Goal: Task Accomplishment & Management: Manage account settings

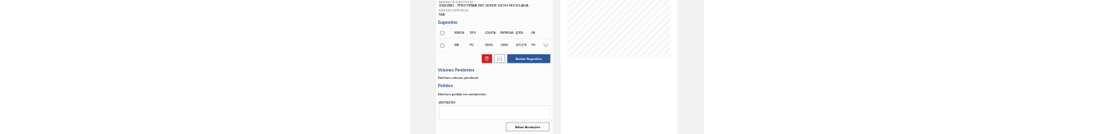
scroll to position [265, 0]
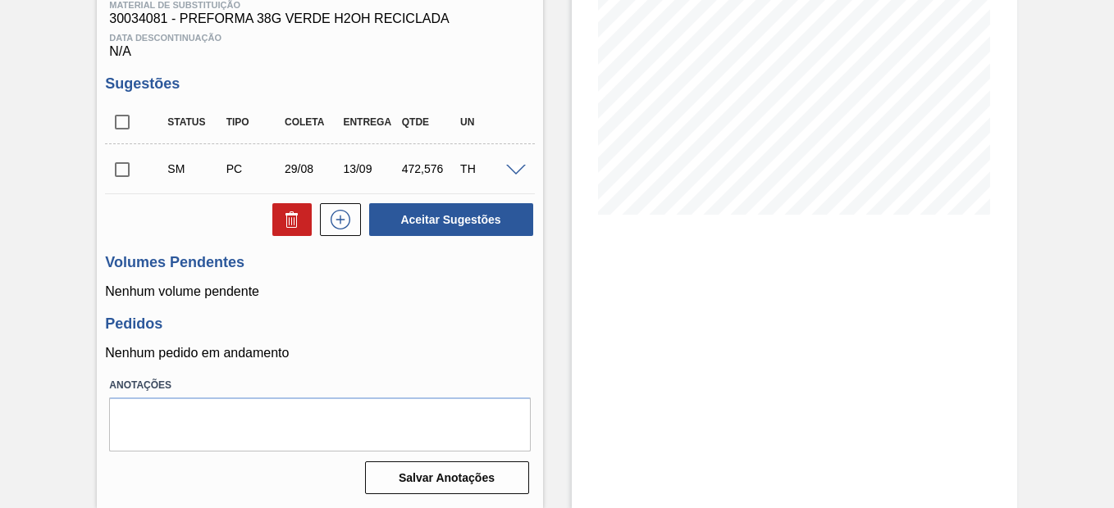
click at [123, 173] on input "checkbox" at bounding box center [122, 170] width 34 height 34
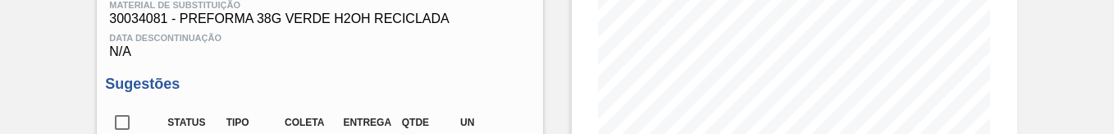
click at [486, 45] on div "Data Descontinuação N/A" at bounding box center [319, 42] width 429 height 33
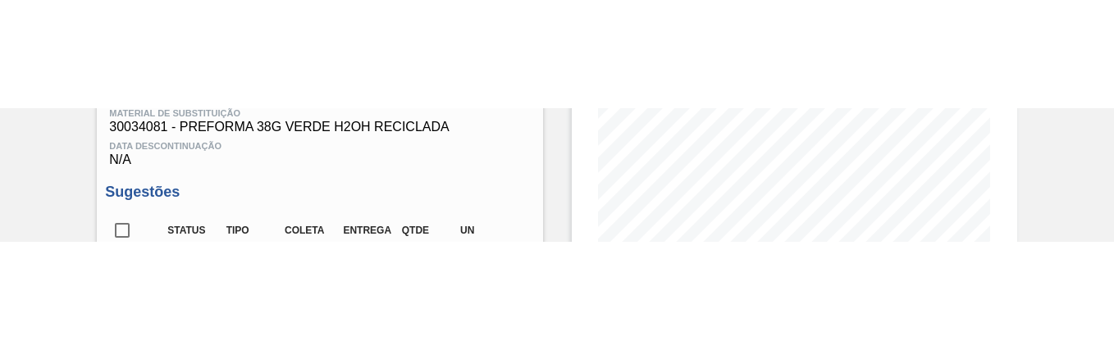
scroll to position [429, 0]
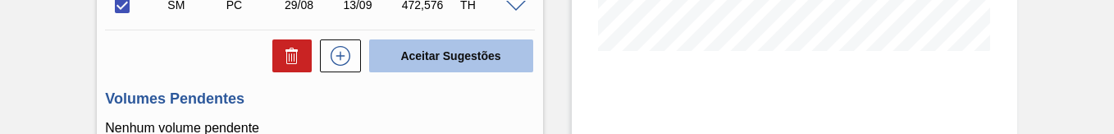
click at [474, 56] on button "Aceitar Sugestões" at bounding box center [451, 55] width 164 height 33
checkbox input "false"
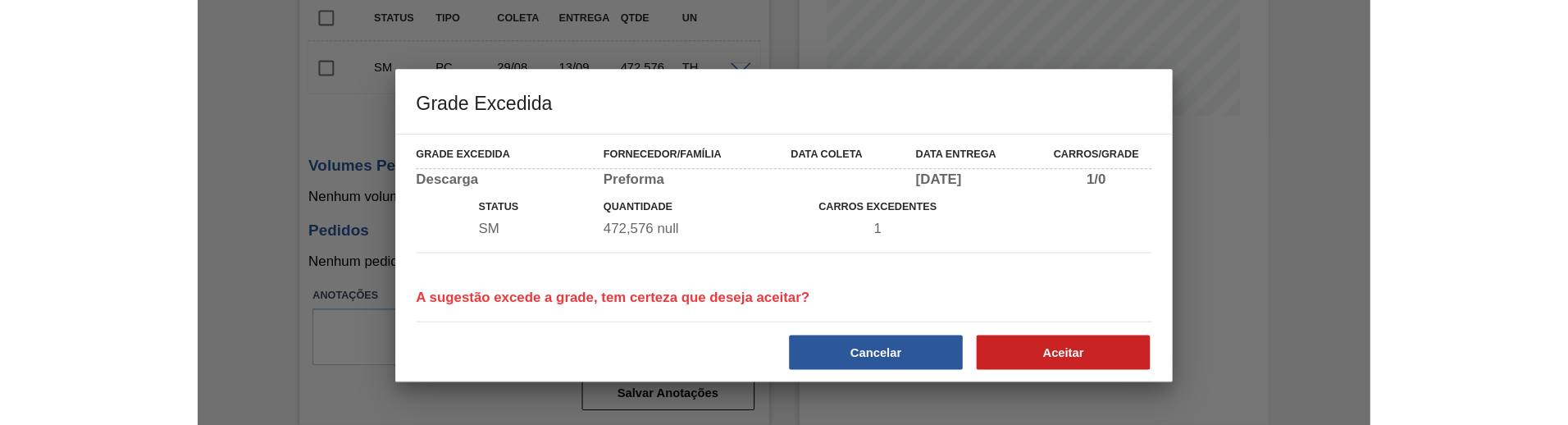
scroll to position [369, 0]
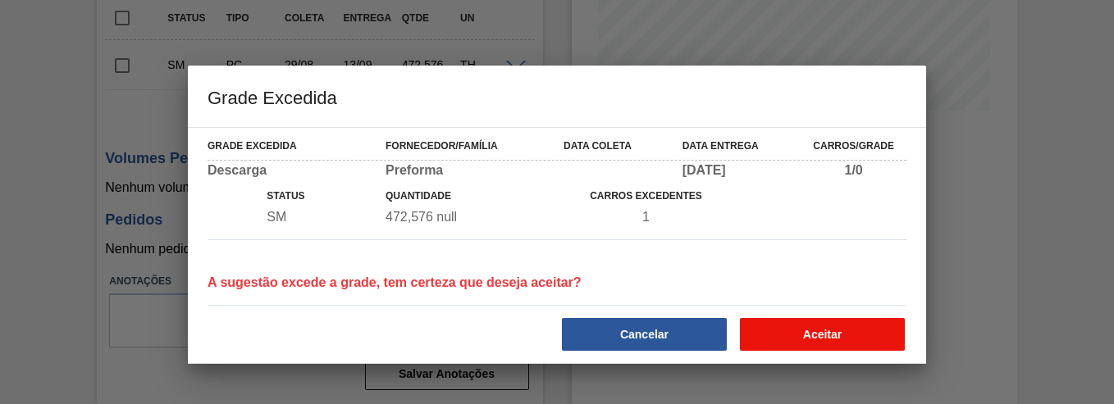
click at [830, 344] on button "Aceitar" at bounding box center [822, 334] width 165 height 33
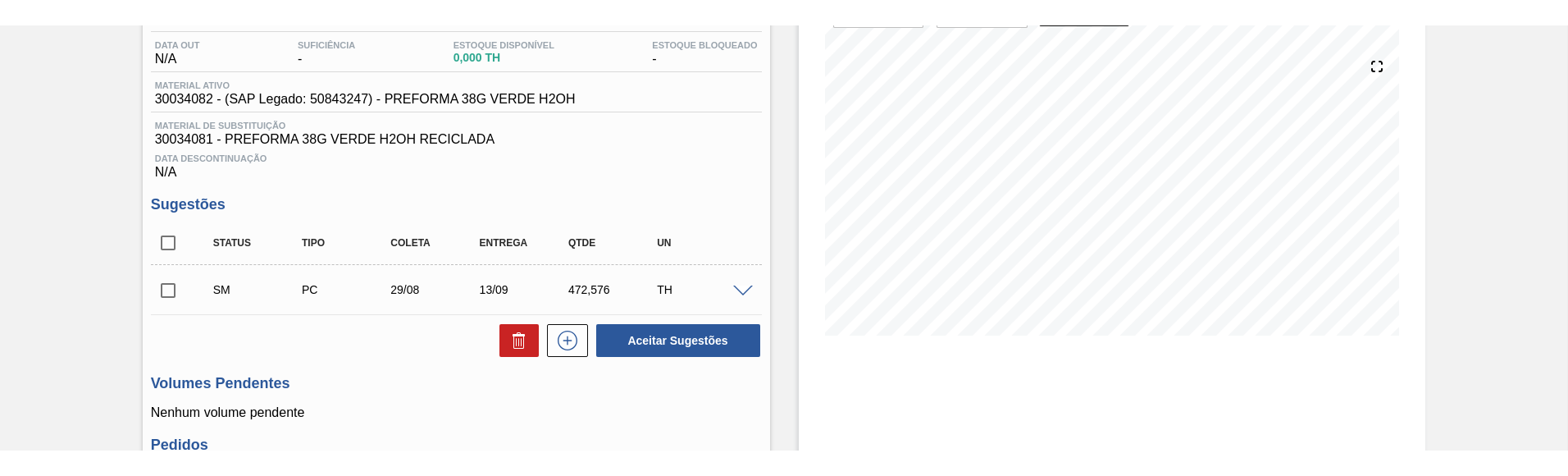
scroll to position [0, 0]
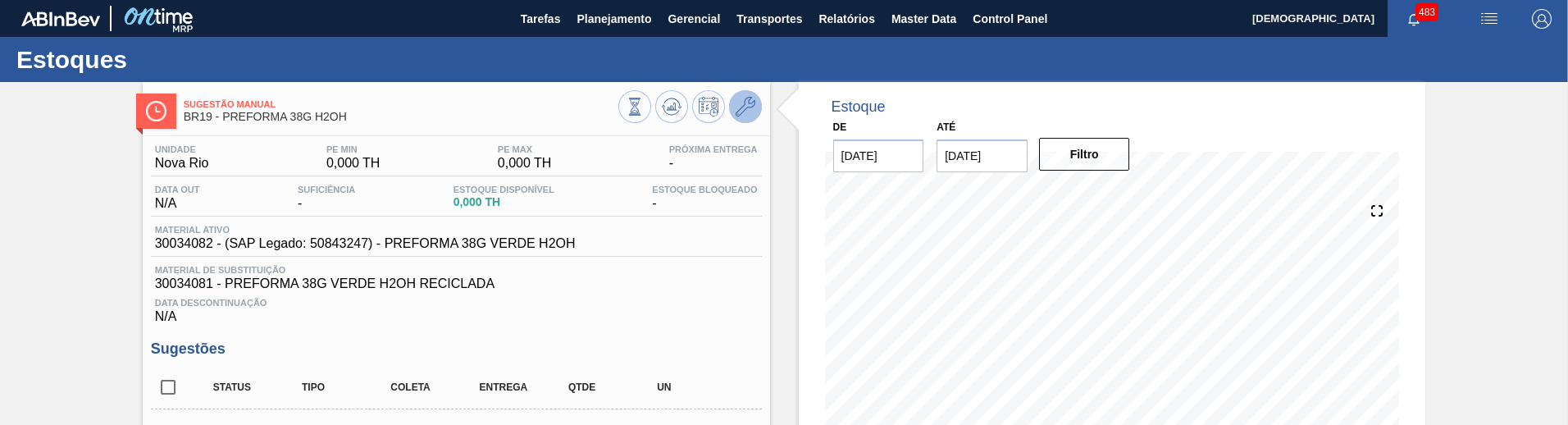
click at [746, 98] on icon at bounding box center [746, 107] width 20 height 20
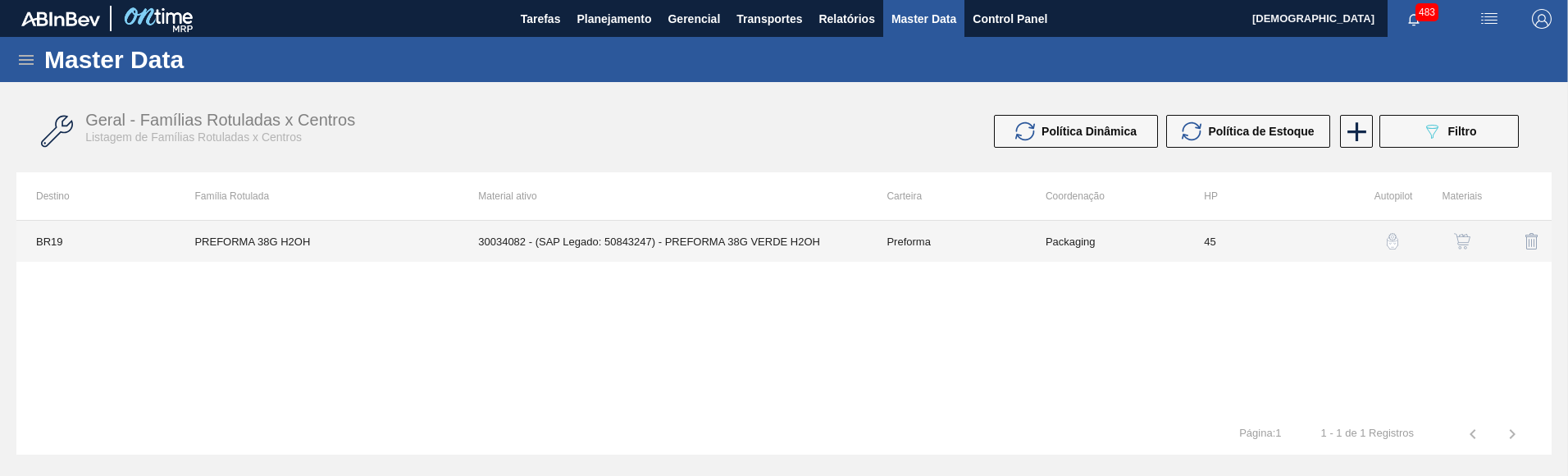
click at [755, 242] on td "30034082 - (SAP Legado: 50843247) - PREFORMA 38G VERDE H2OH" at bounding box center [662, 241] width 408 height 41
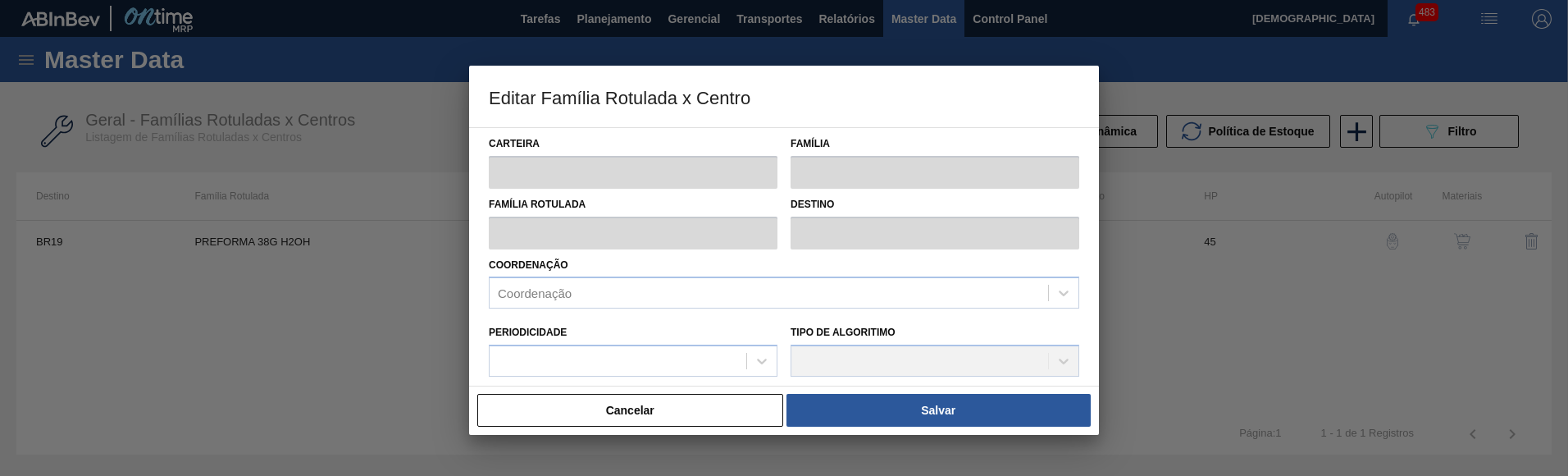
type input "Preforma"
type input "PREFORMA 38G H2OH"
type input "BR19 - Nova Rio"
type input "0"
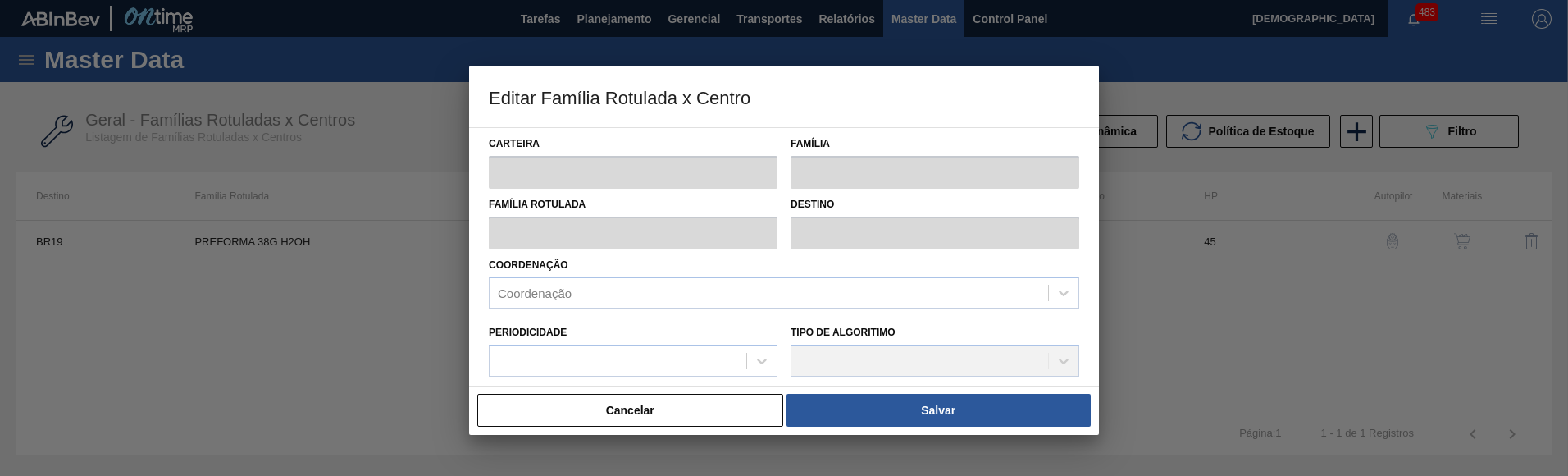
checkbox input "false"
type input "45"
type input "0"
type input "100"
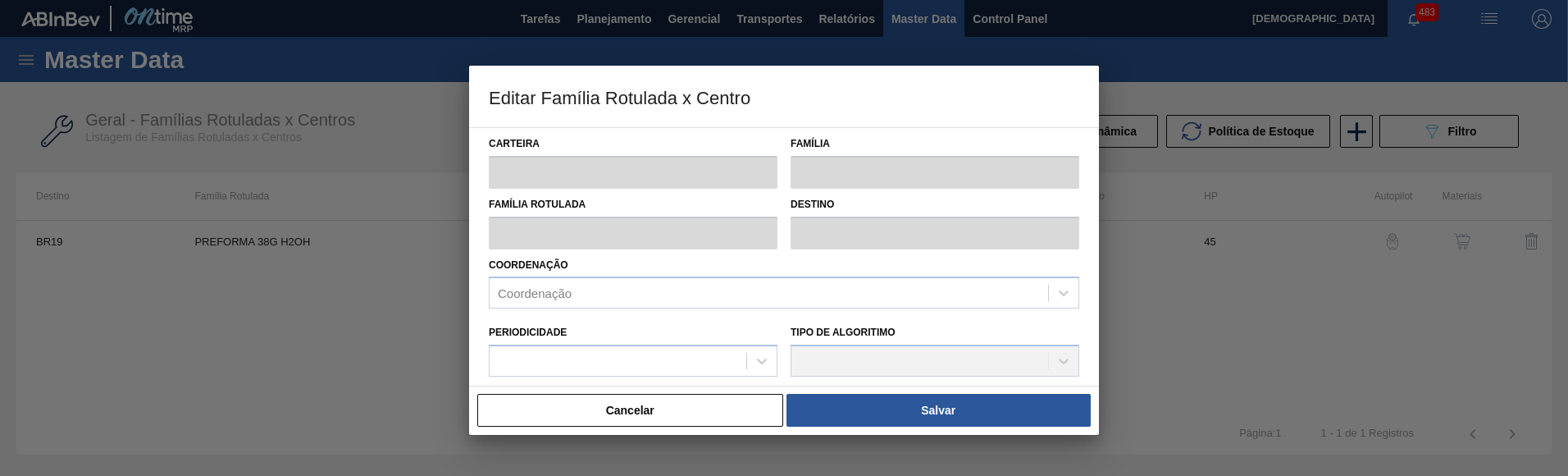
type input "0,000"
checkbox input "true"
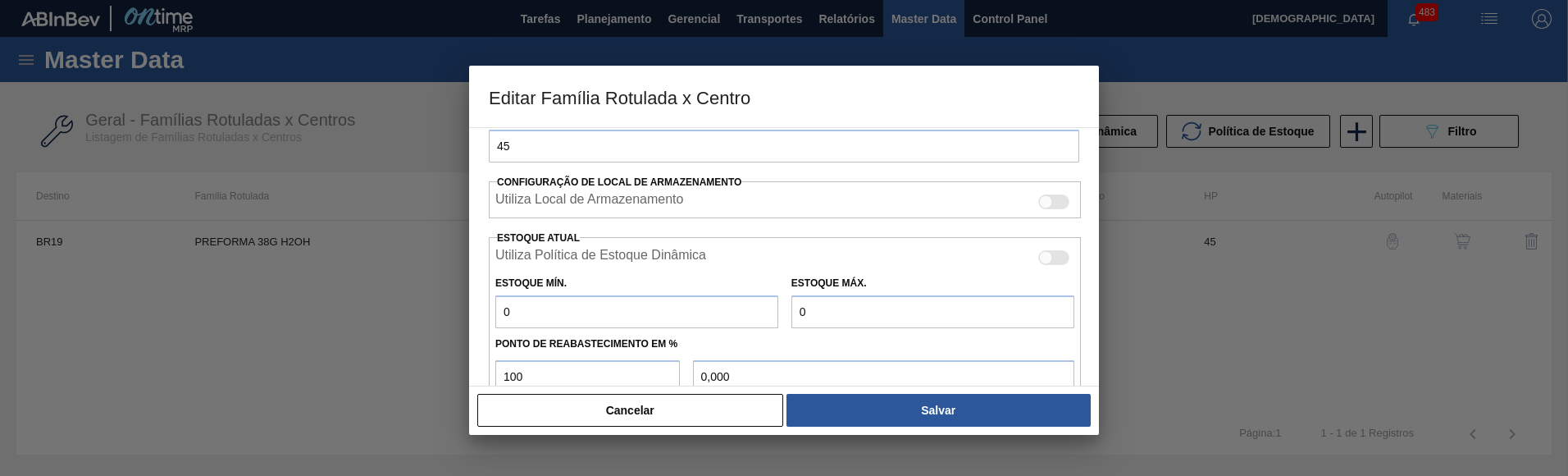
scroll to position [648, 0]
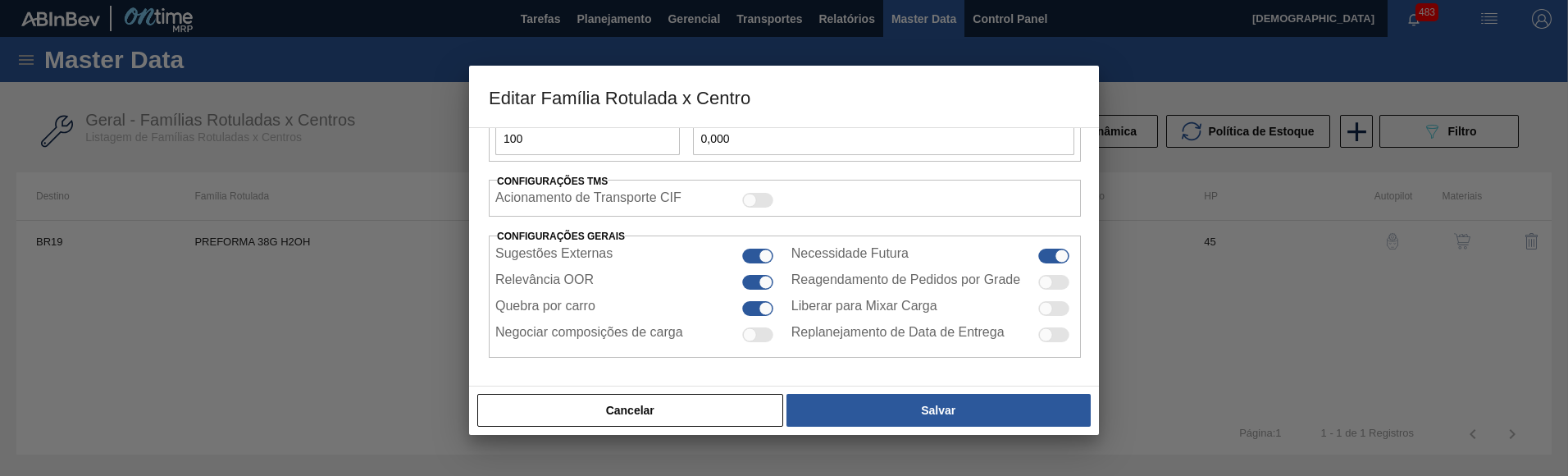
click at [755, 257] on div at bounding box center [757, 255] width 31 height 15
checkbox input "false"
click at [901, 387] on div "Cancelar Salvar" at bounding box center [784, 409] width 630 height 49
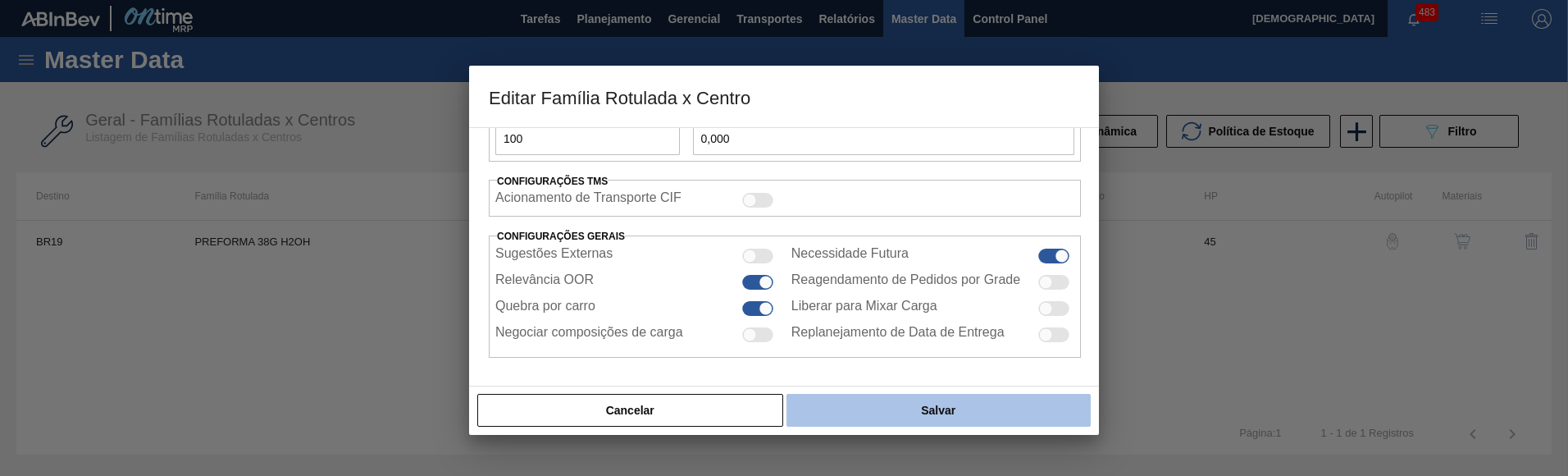
click at [910, 412] on button "Salvar" at bounding box center [939, 410] width 304 height 33
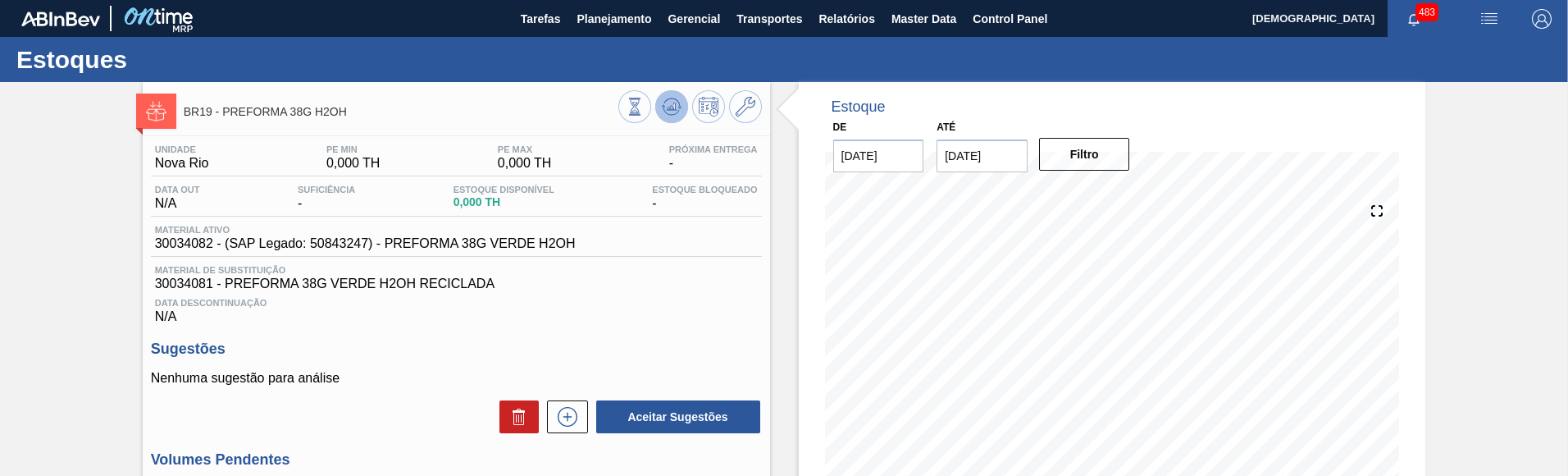
click at [670, 114] on icon at bounding box center [672, 107] width 20 height 20
click at [749, 91] on button at bounding box center [745, 106] width 33 height 33
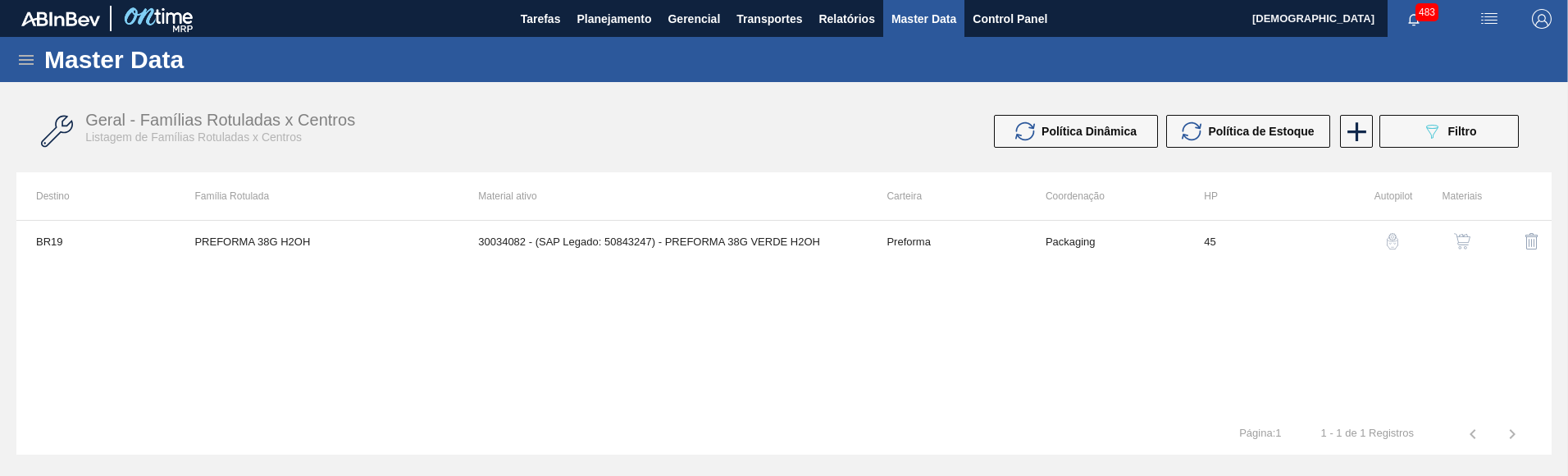
click at [937, 227] on td "Preforma" at bounding box center [946, 241] width 158 height 41
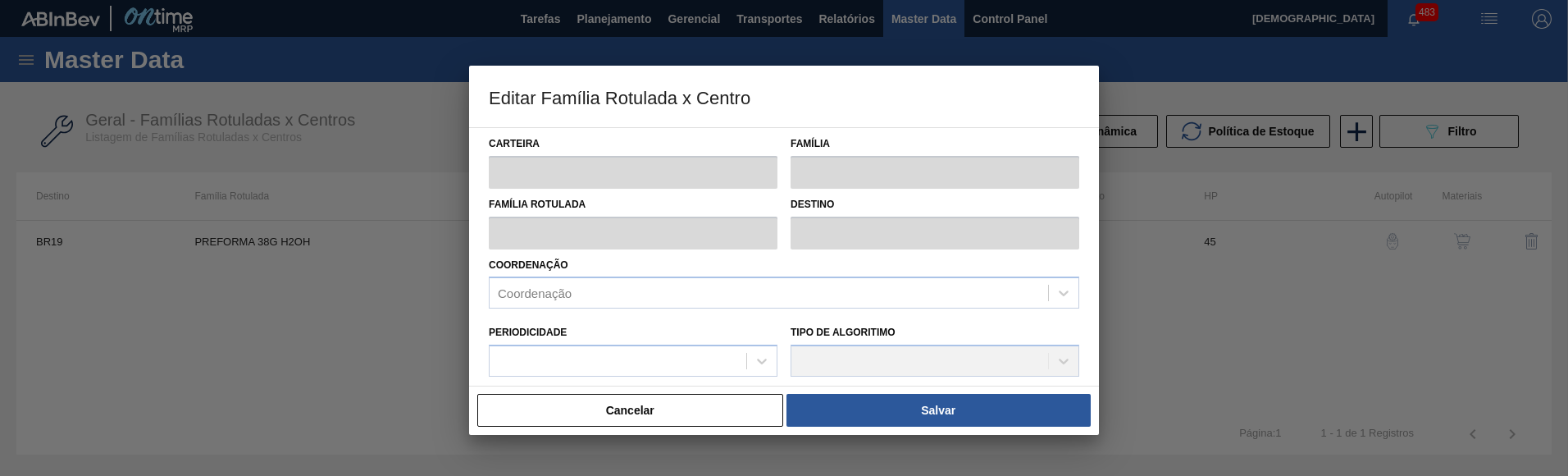
type input "Preforma"
type input "PREFORMA 38G H2OH"
type input "BR19 - Nova Rio"
type input "0"
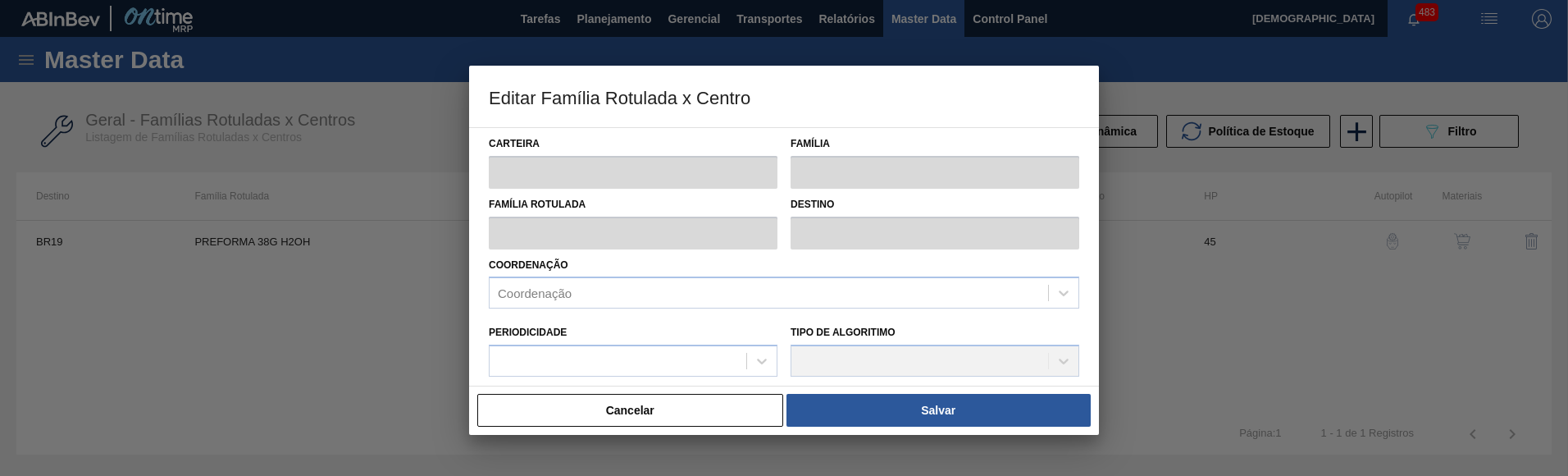
checkbox input "false"
type input "45"
type input "0"
type input "100"
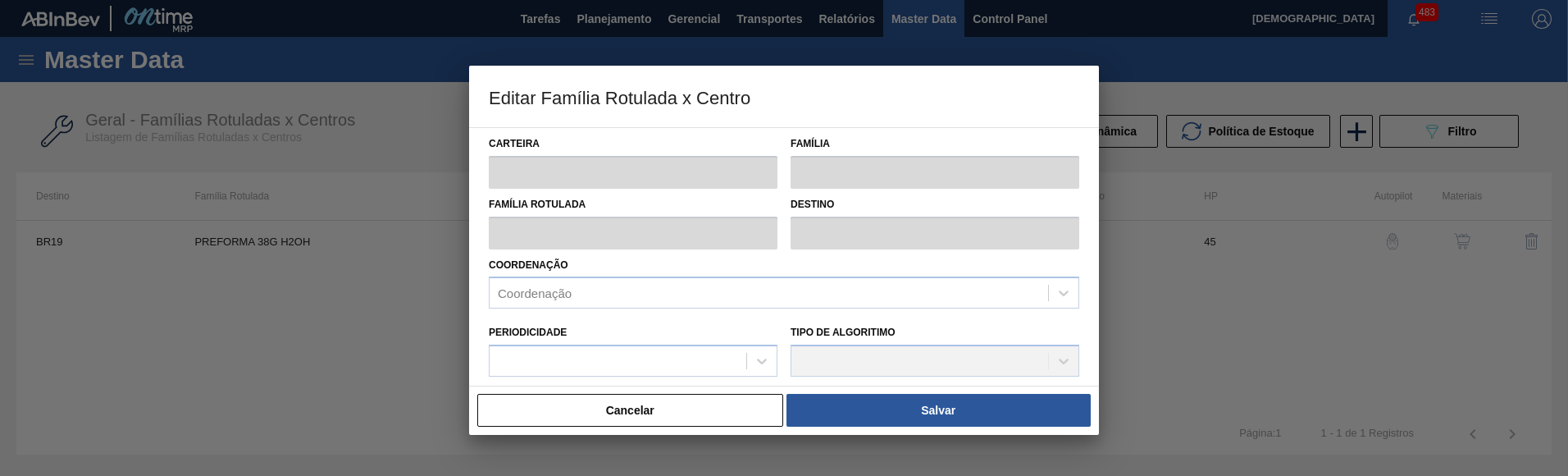
type input "0,000"
checkbox input "true"
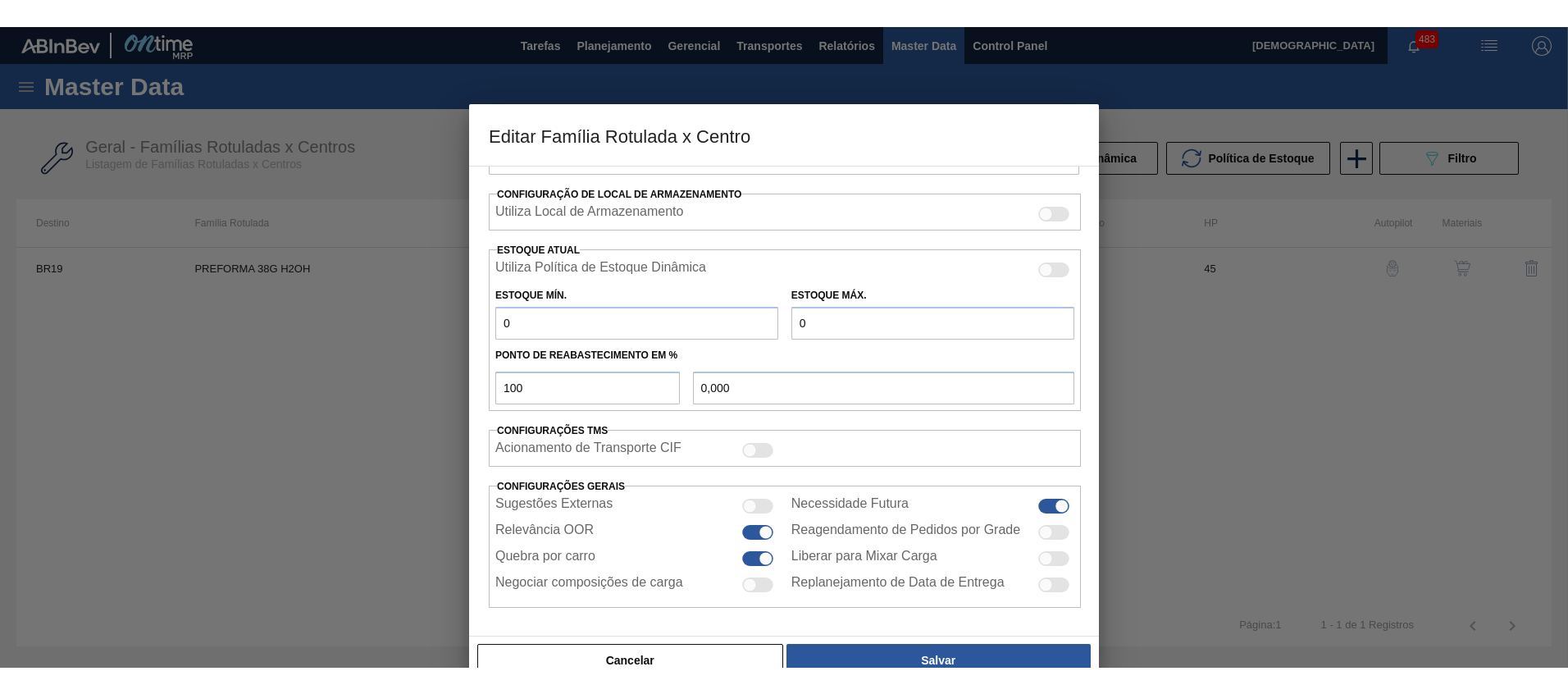
scroll to position [430, 0]
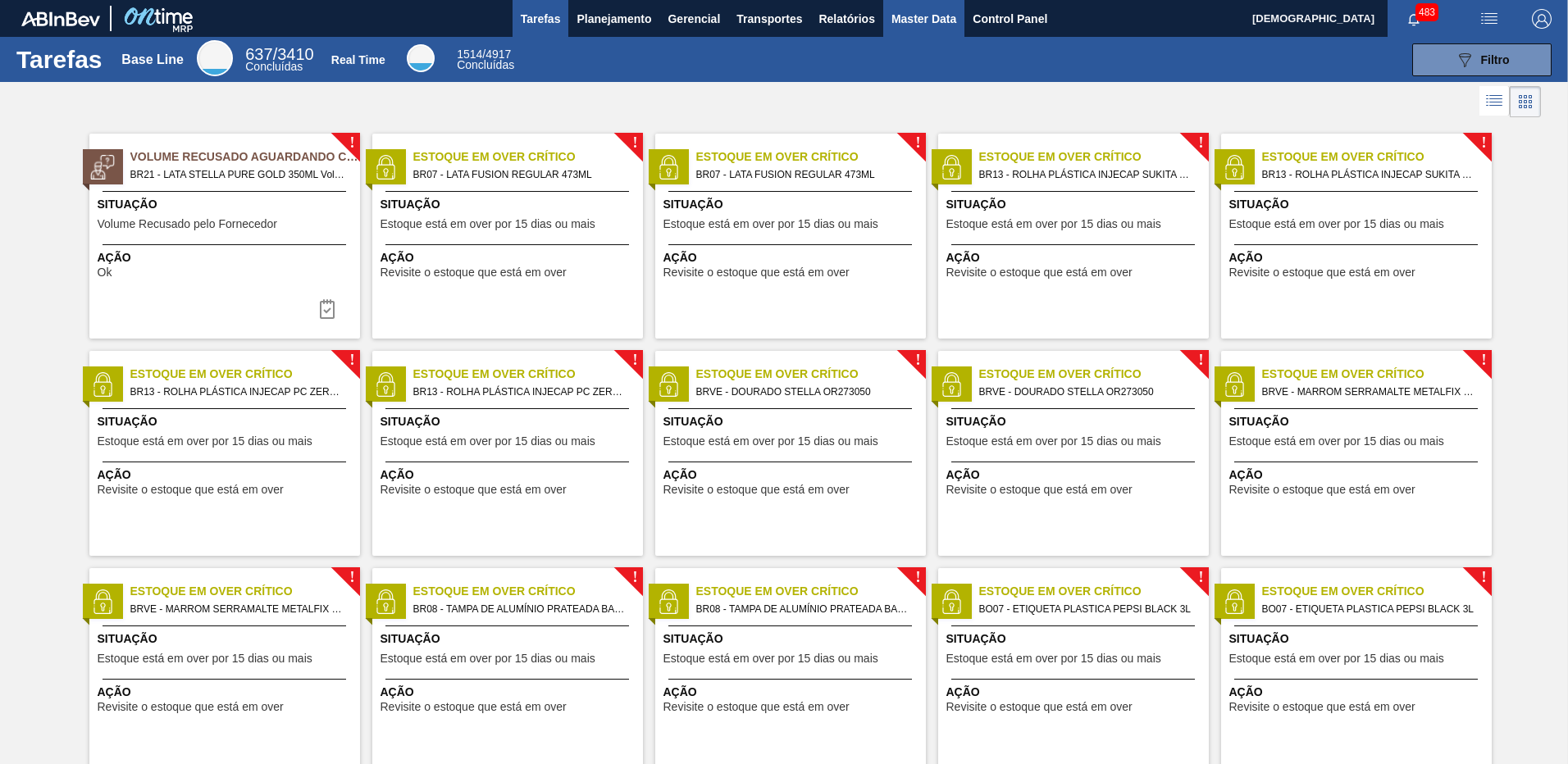
click at [947, 20] on span "Master Data" at bounding box center [923, 19] width 65 height 20
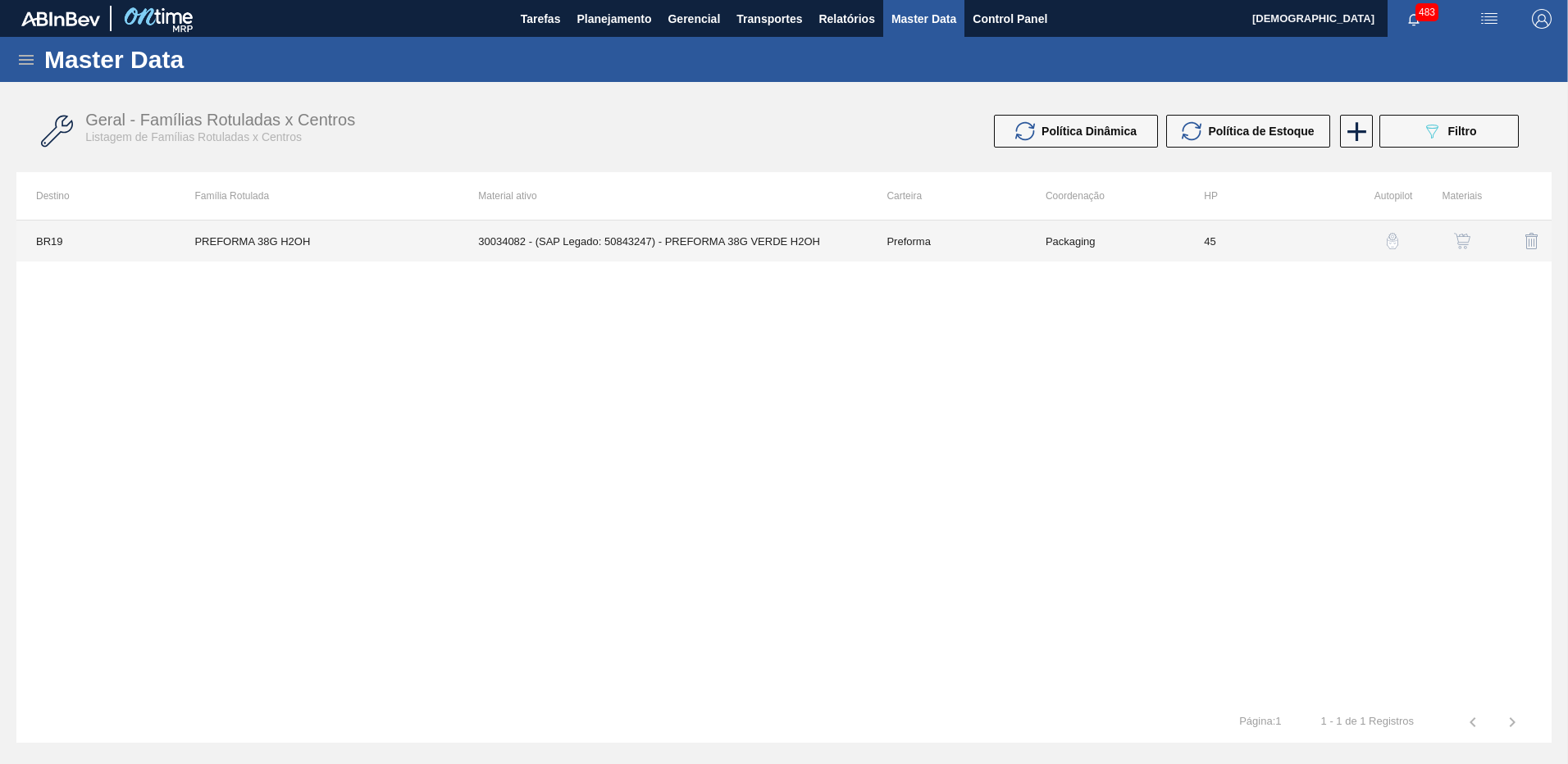
click at [688, 257] on td "30034082 - (SAP Legado: 50843247) - PREFORMA 38G VERDE H2OH" at bounding box center [662, 241] width 408 height 41
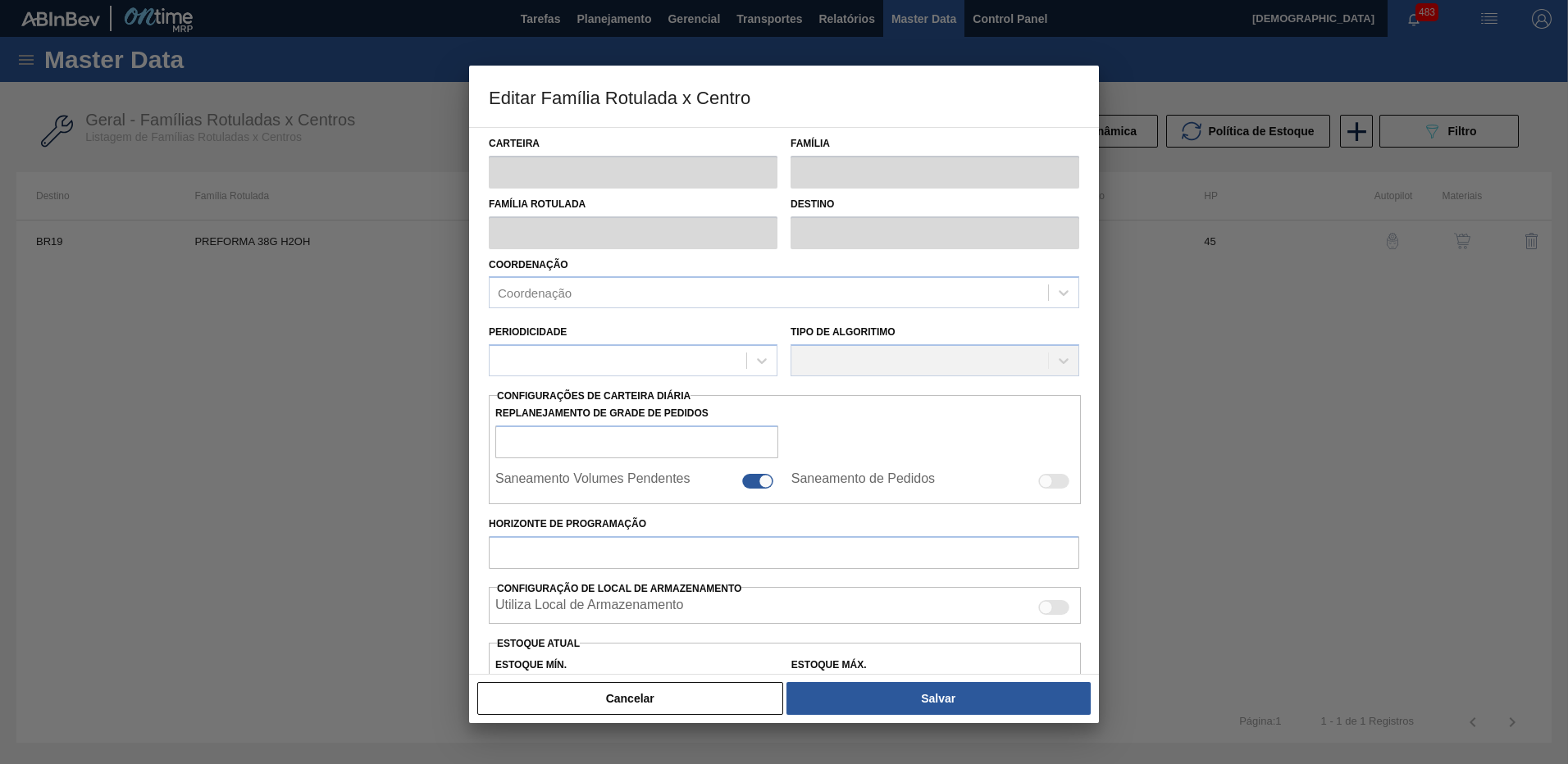
type input "Preforma"
type input "PREFORMA 38G H2OH"
type input "BR19 - Nova Rio"
type input "0"
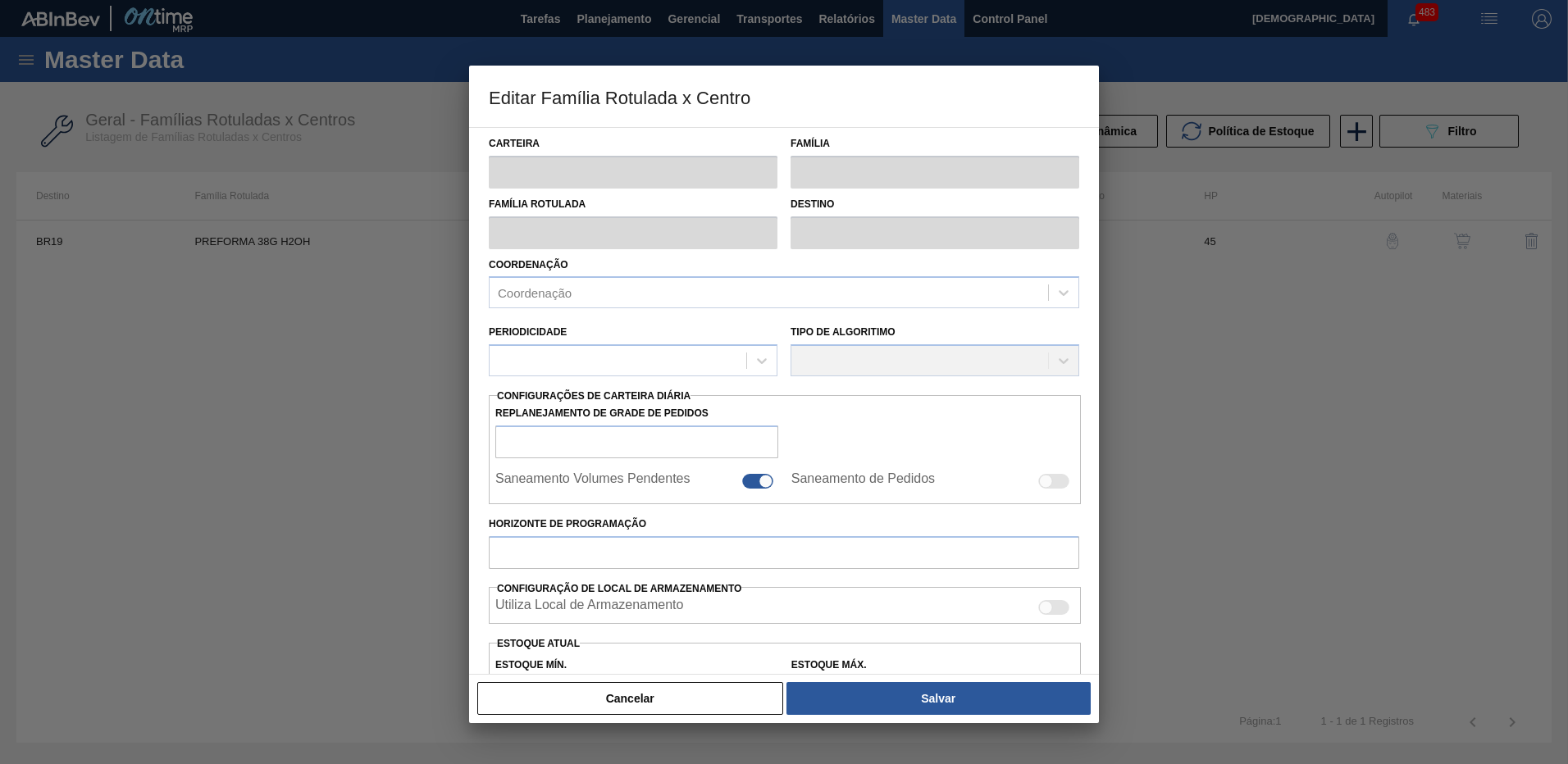
checkbox input "false"
type input "45"
type input "0"
type input "100"
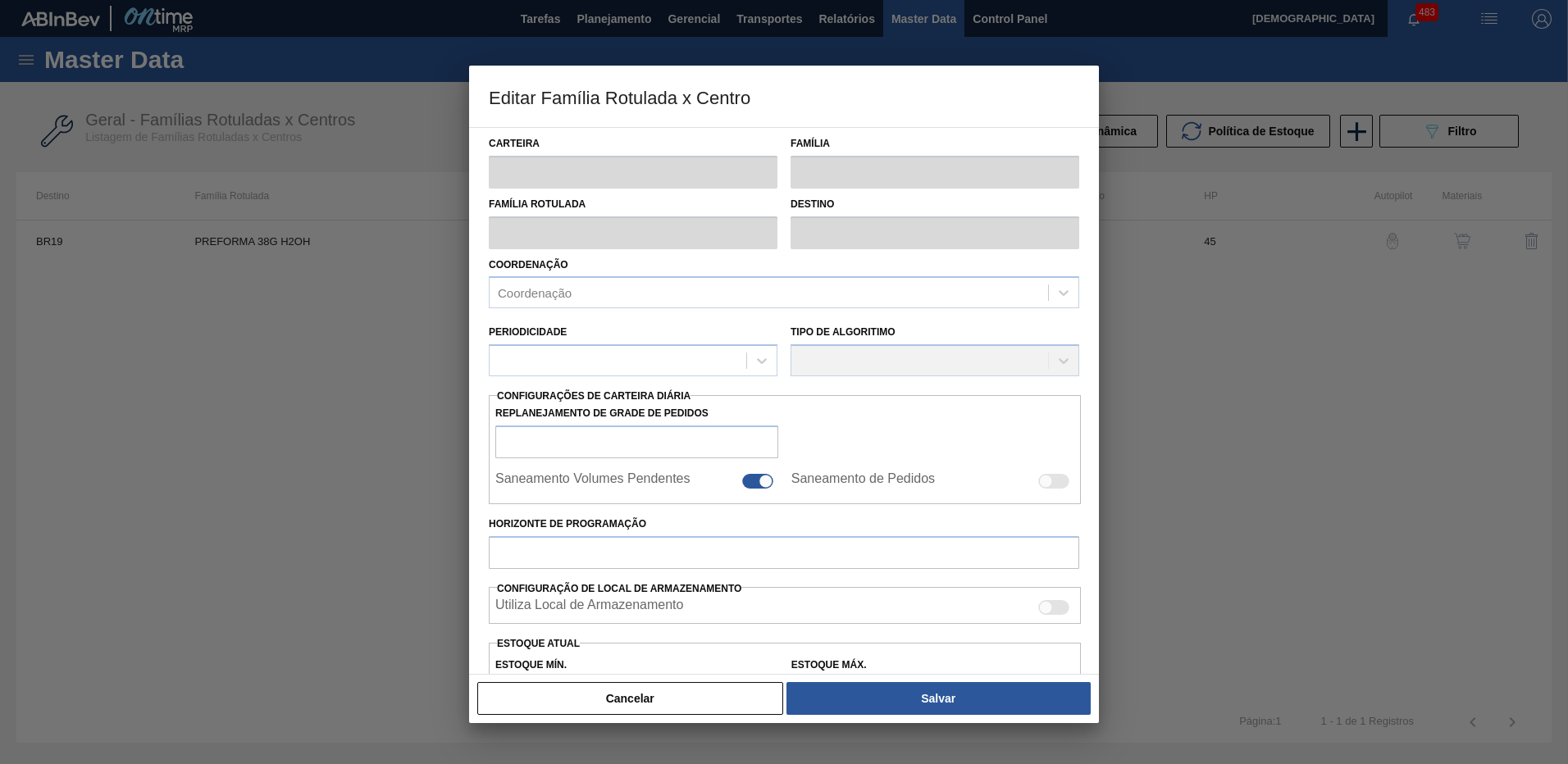
type input "0,000"
checkbox input "true"
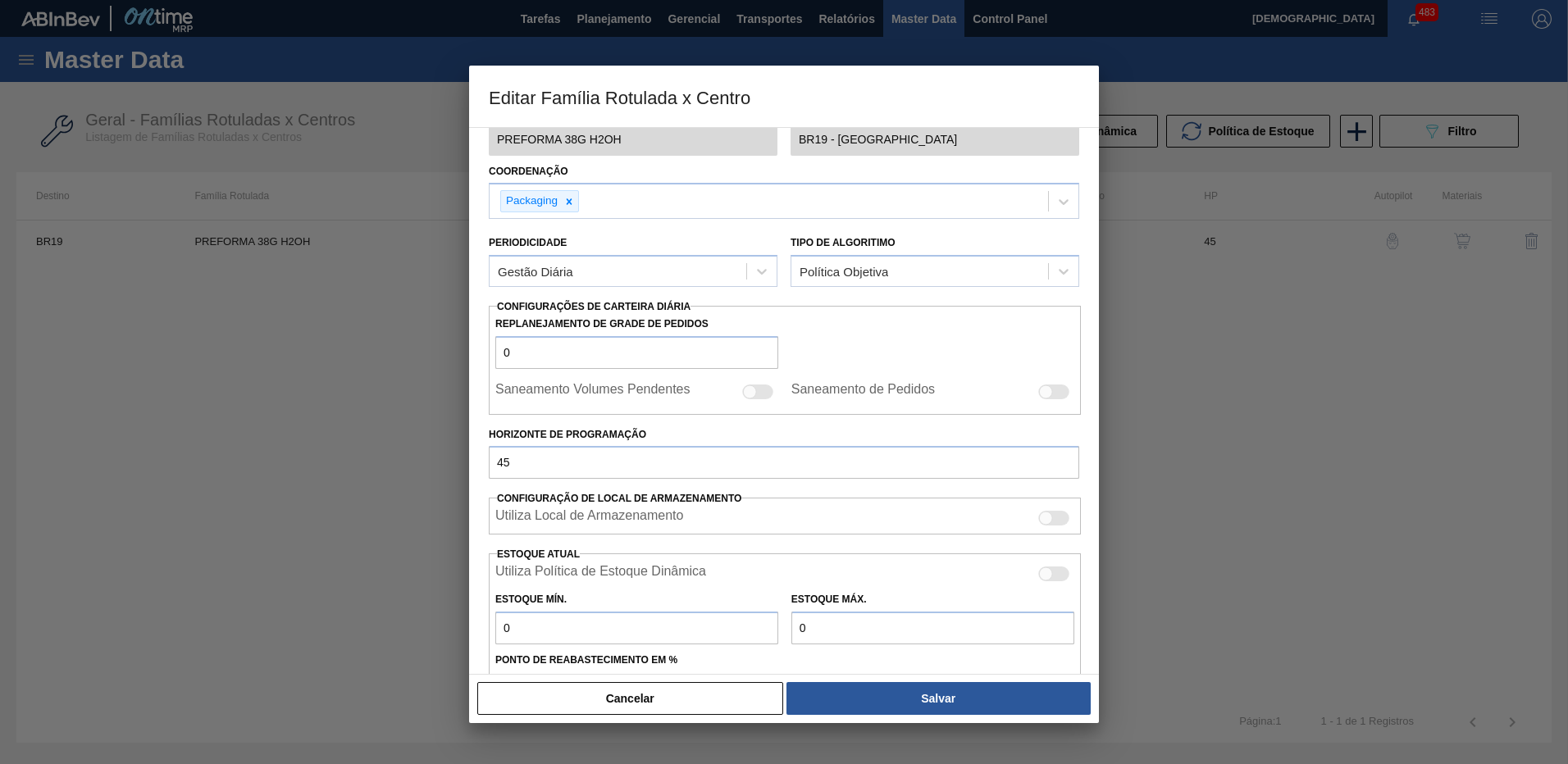
scroll to position [328, 0]
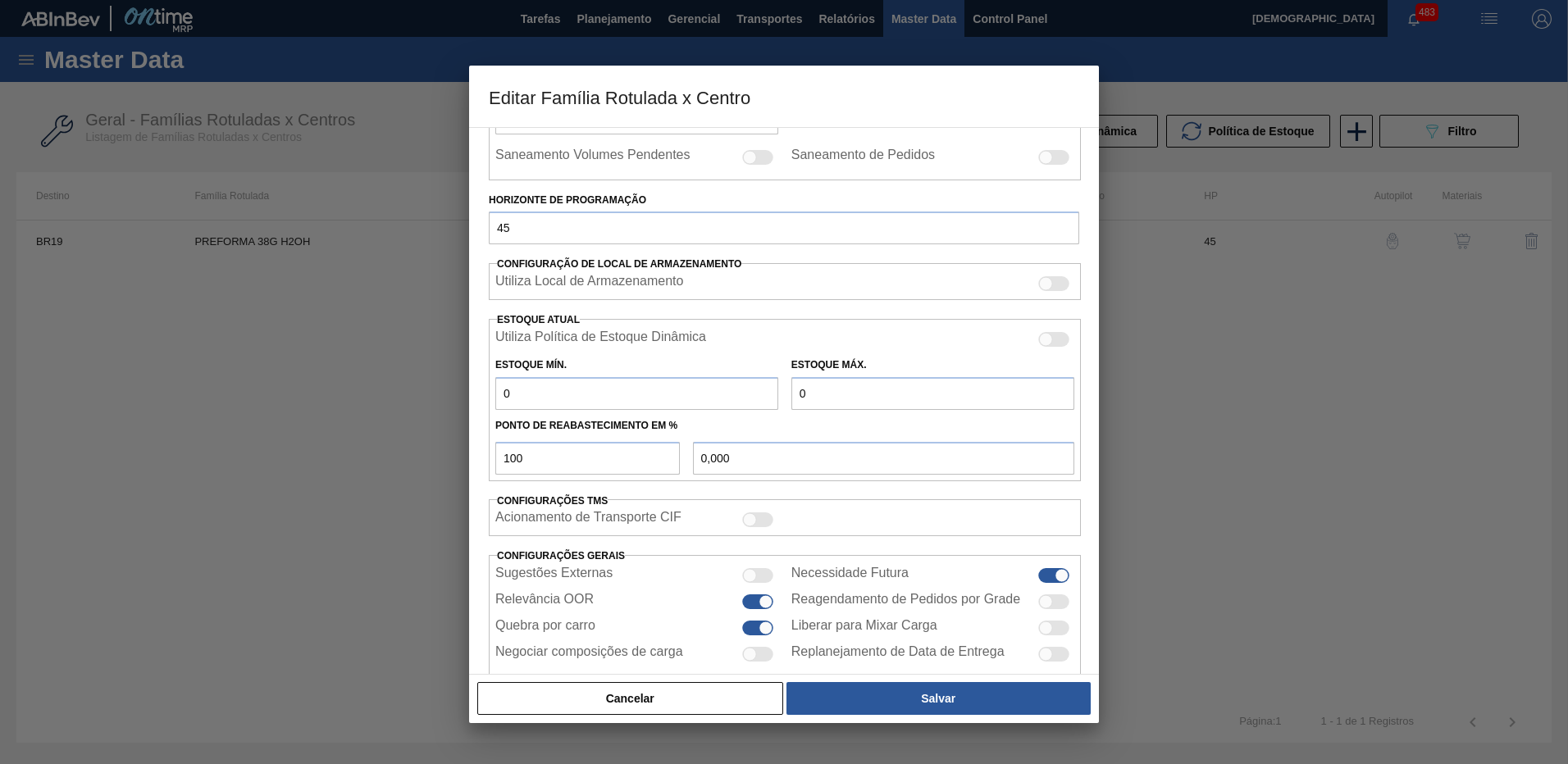
drag, startPoint x: 1033, startPoint y: 276, endPoint x: 1046, endPoint y: 281, distance: 14.0
click at [1039, 278] on div "Utiliza Local de Armazenamento" at bounding box center [784, 284] width 579 height 20
click at [1051, 282] on div at bounding box center [1053, 283] width 31 height 15
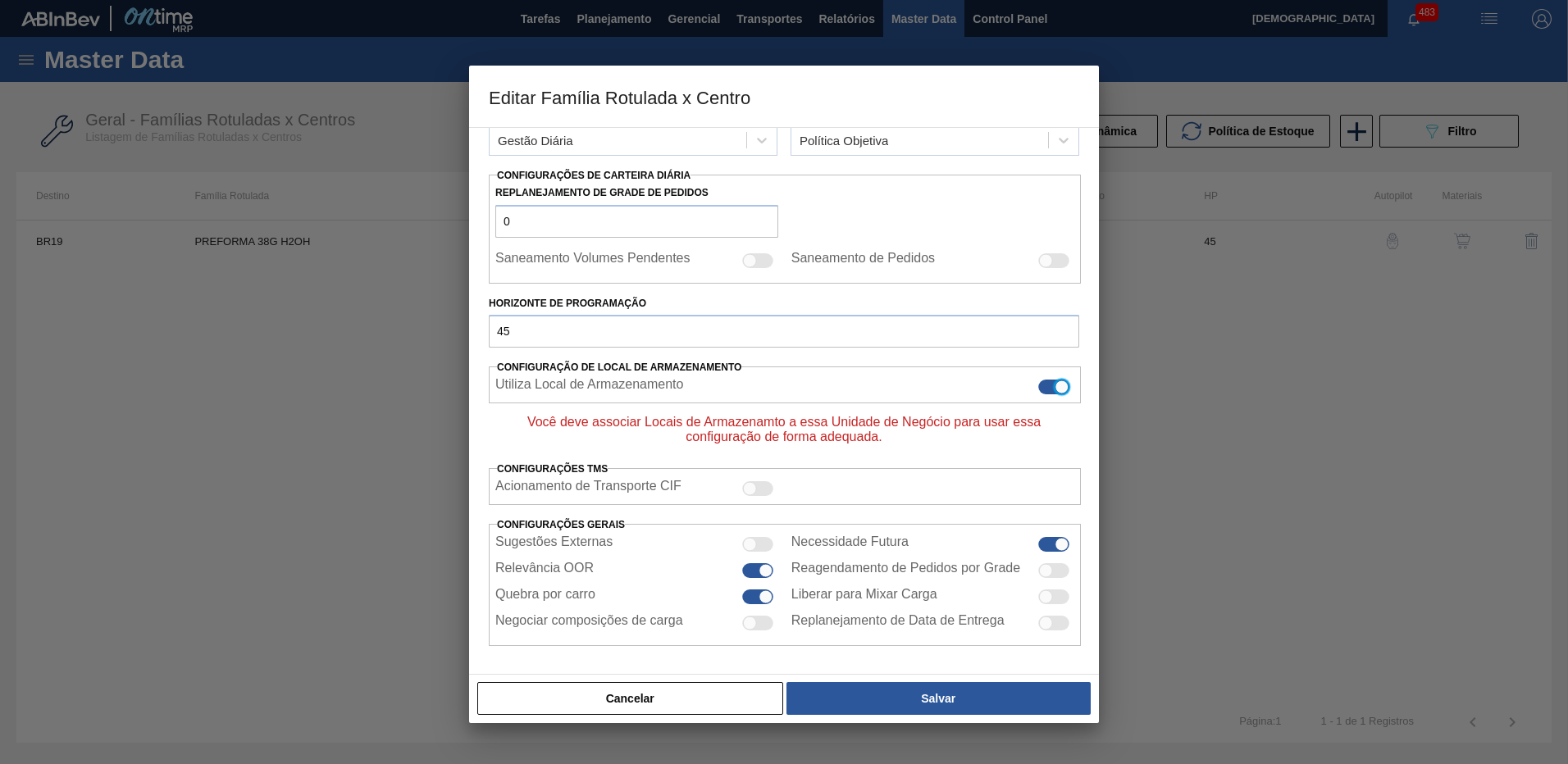
click at [1055, 388] on div at bounding box center [1062, 388] width 14 height 14
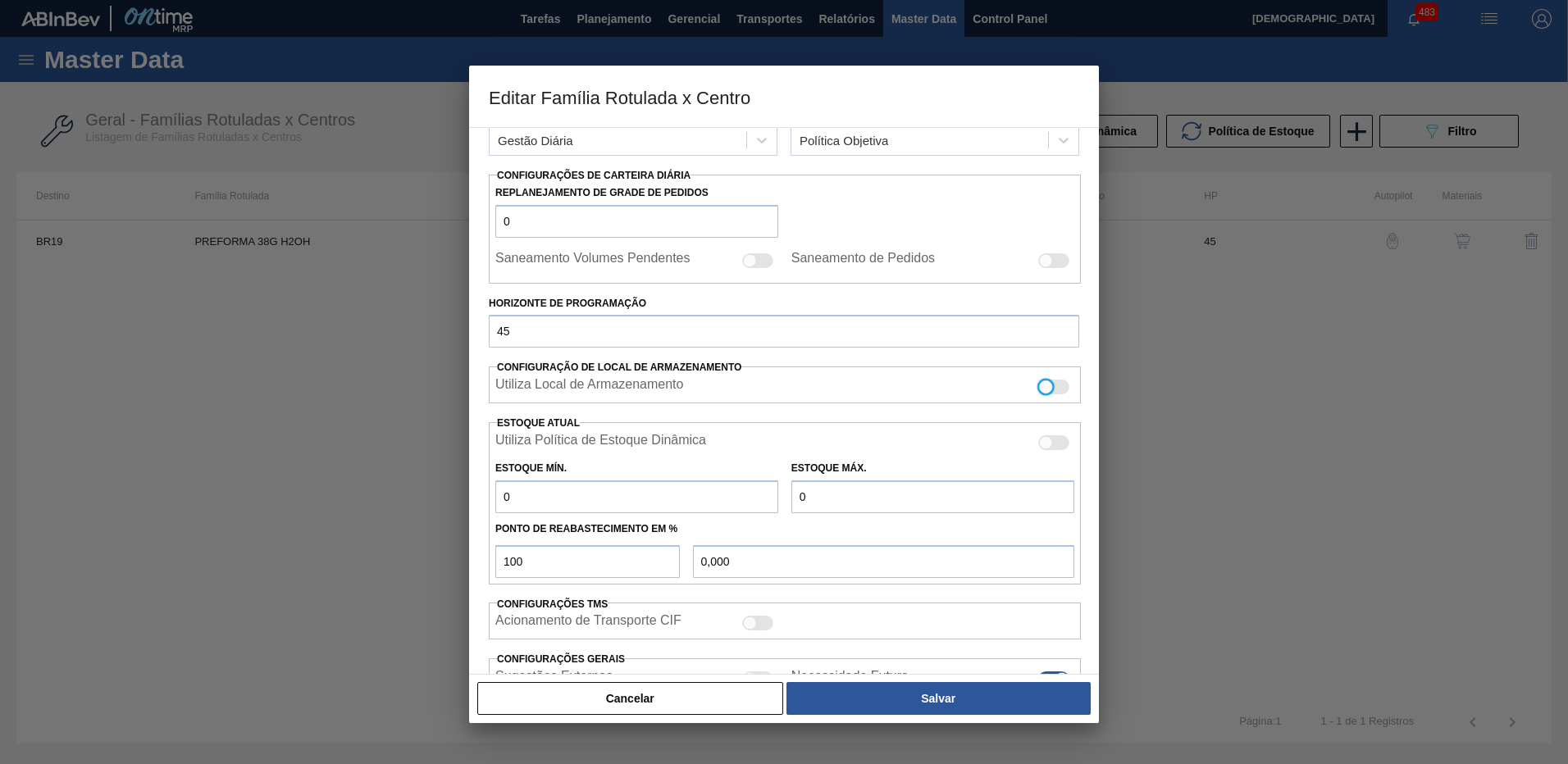
click at [1053, 388] on div at bounding box center [1053, 387] width 31 height 15
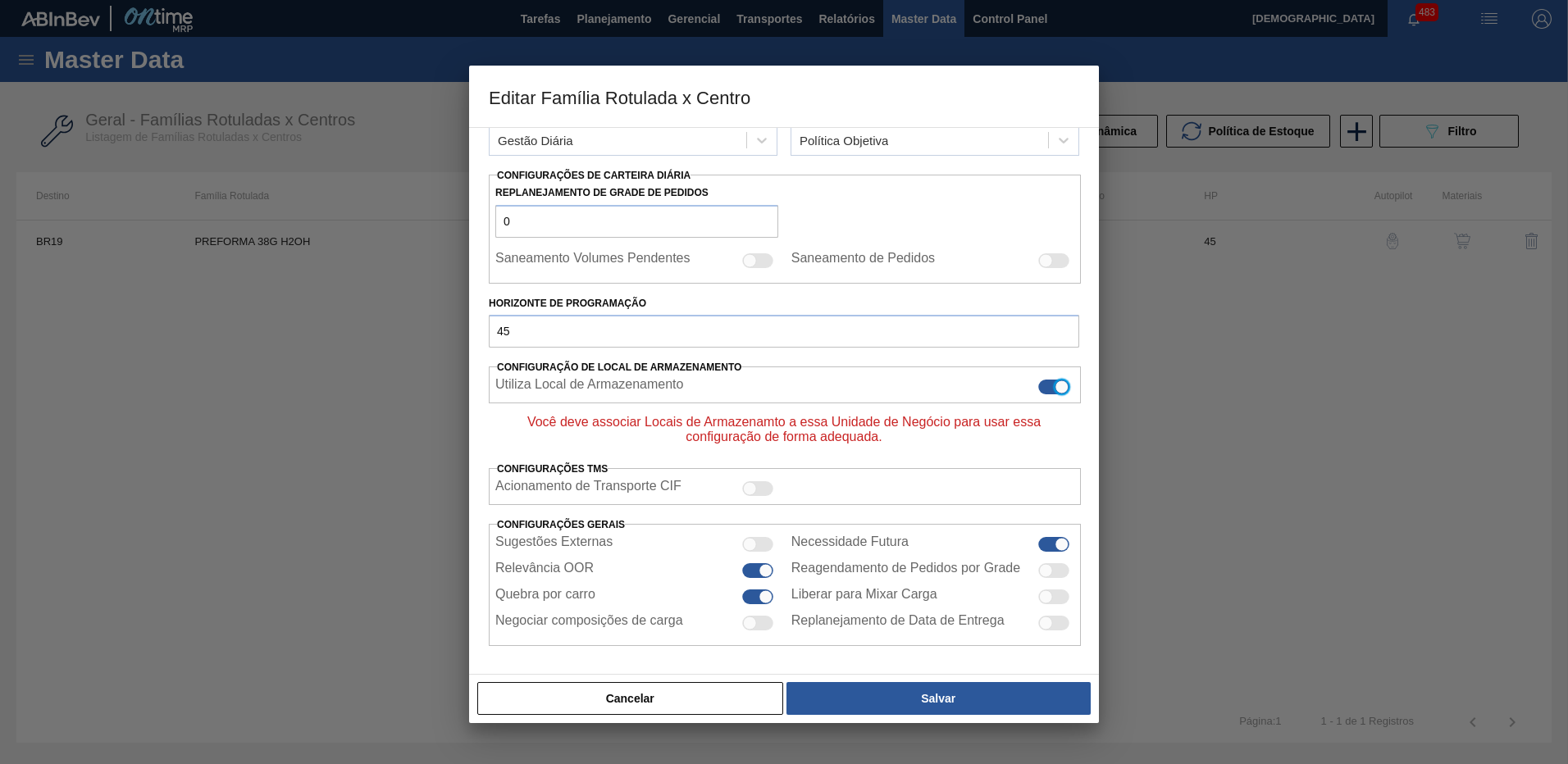
click at [1055, 388] on div at bounding box center [1062, 388] width 14 height 14
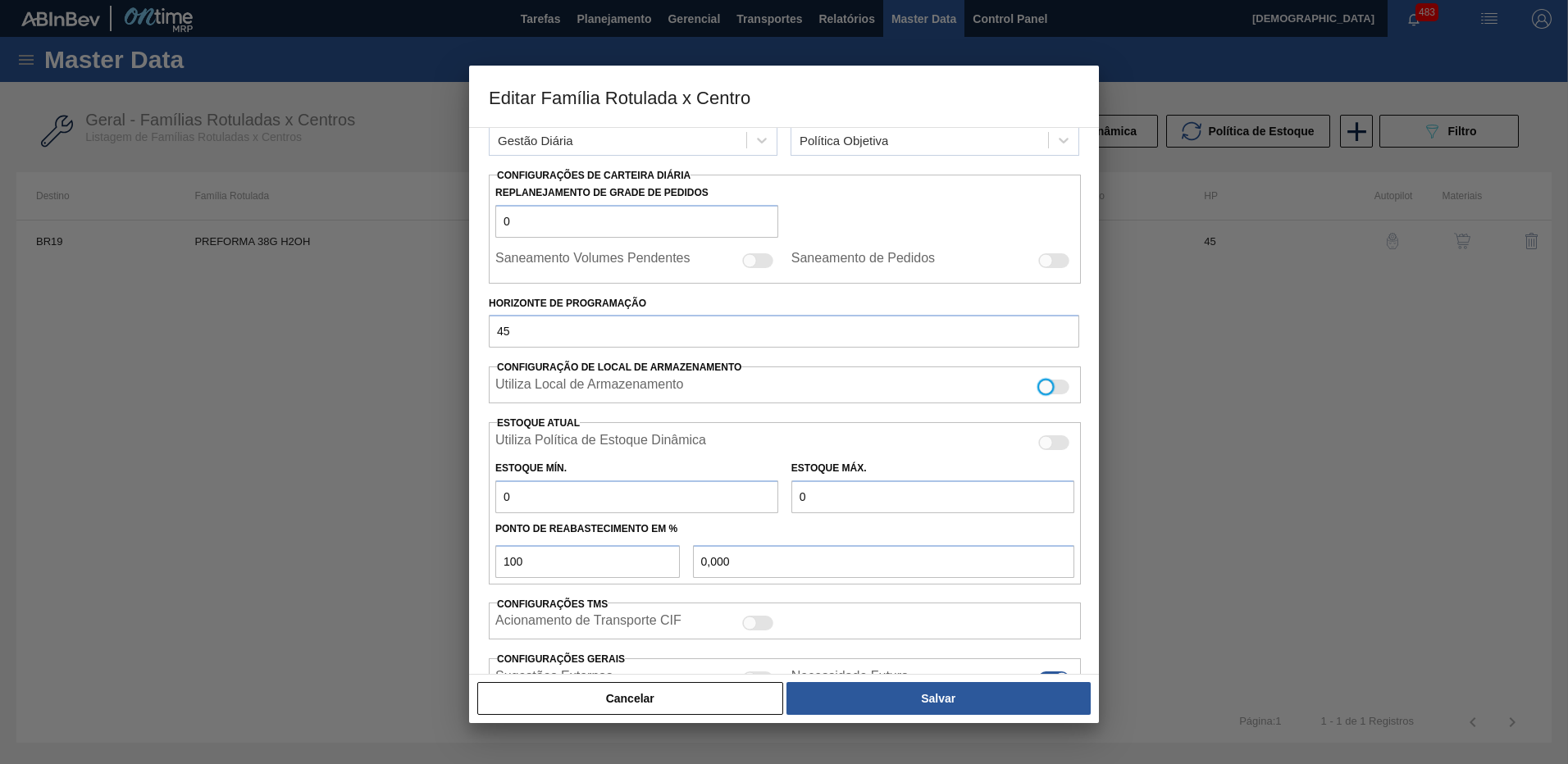
click at [1059, 382] on div at bounding box center [1053, 387] width 31 height 15
checkbox input "true"
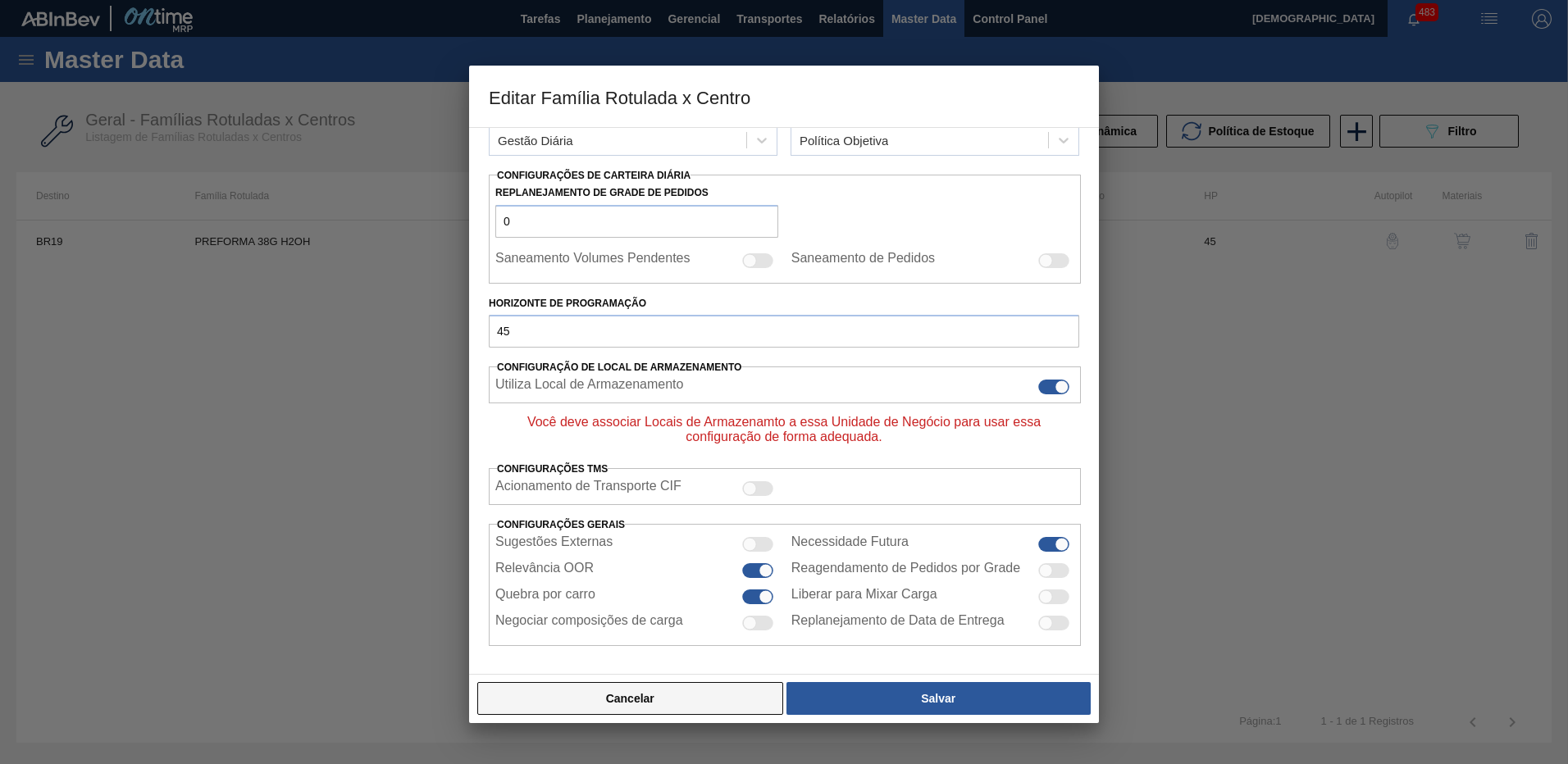
click at [683, 704] on button "Cancelar" at bounding box center [630, 698] width 306 height 33
